Goal: Transaction & Acquisition: Purchase product/service

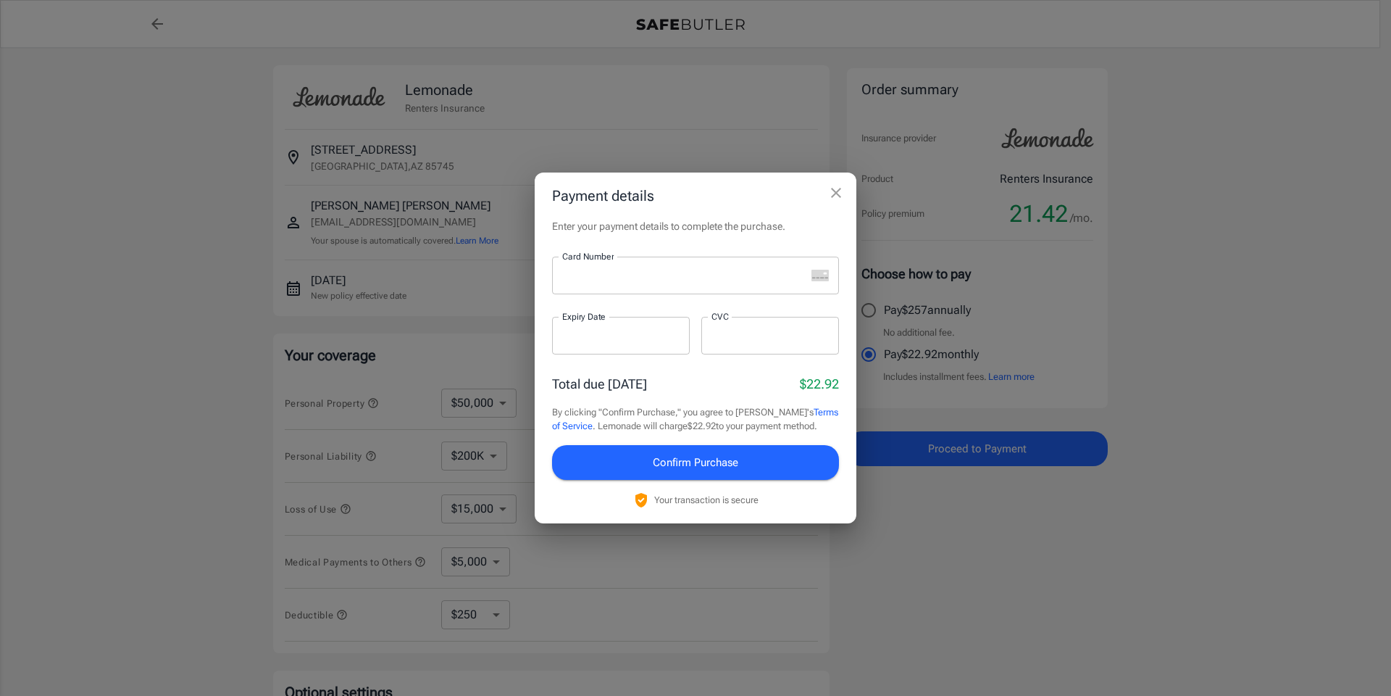
select select "50000"
select select "200000"
select select "5000"
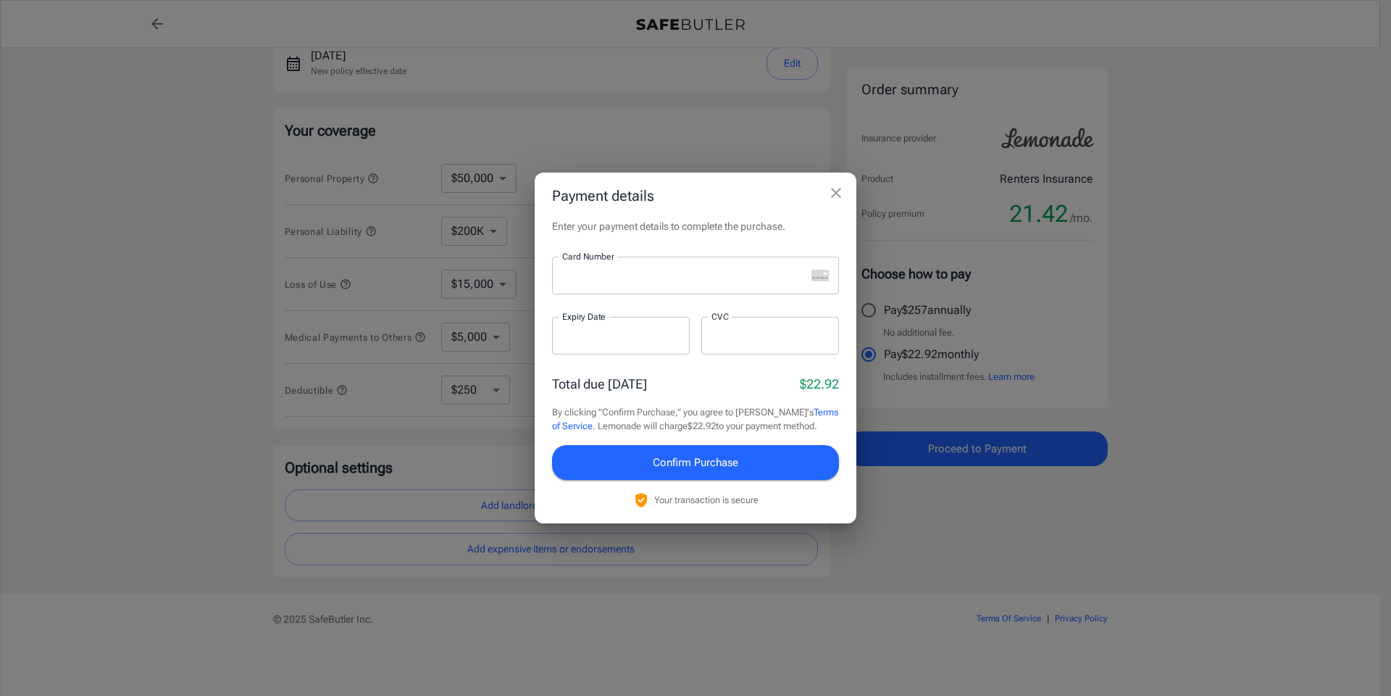
click at [108, 196] on div "Payment details Enter your payment details to complete the purchase. Card Numbe…" at bounding box center [695, 348] width 1391 height 696
click at [596, 345] on div at bounding box center [621, 336] width 138 height 38
click at [667, 462] on span "Confirm Purchase" at bounding box center [696, 462] width 86 height 19
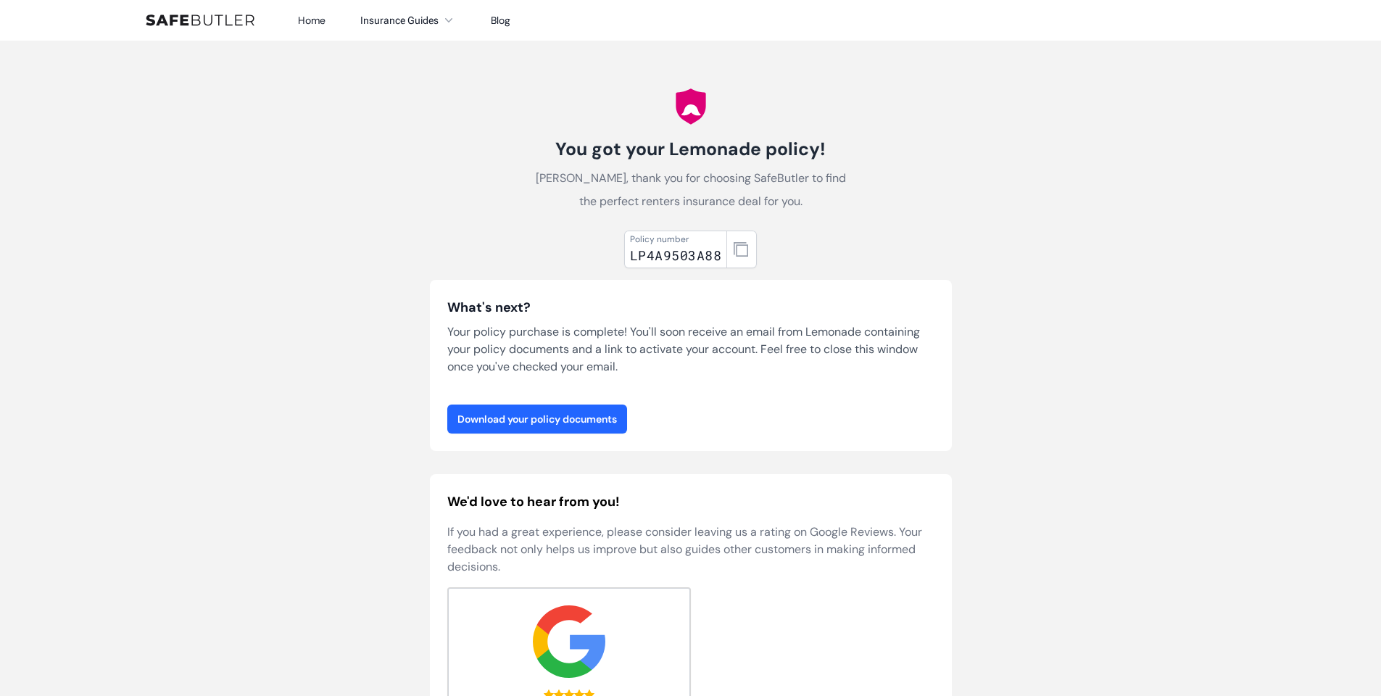
click at [538, 422] on link "Download your policy documents" at bounding box center [537, 418] width 180 height 29
